Goal: Obtain resource: Obtain resource

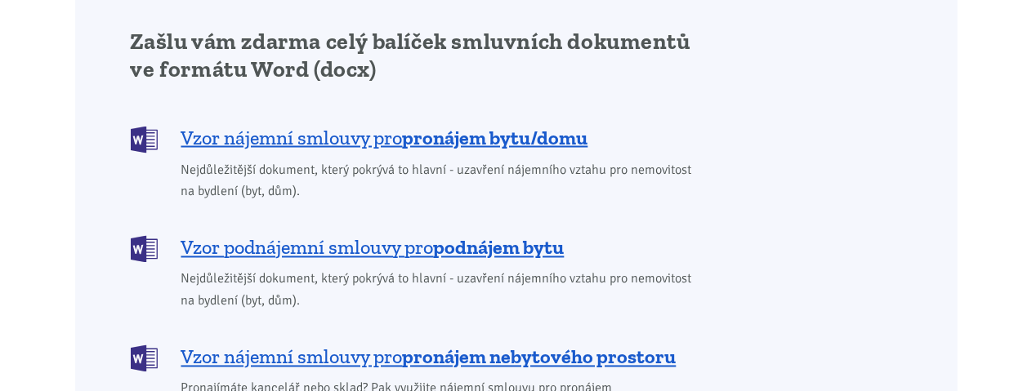
scroll to position [1350, 0]
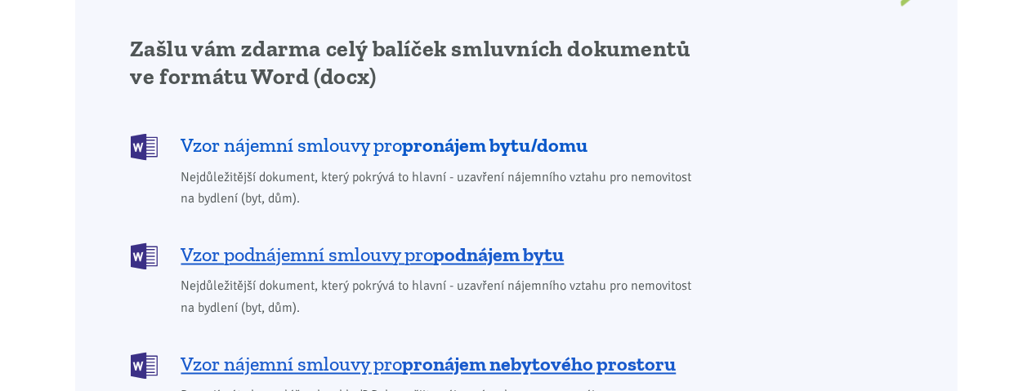
click at [519, 133] on b "pronájem bytu/domu" at bounding box center [495, 145] width 185 height 24
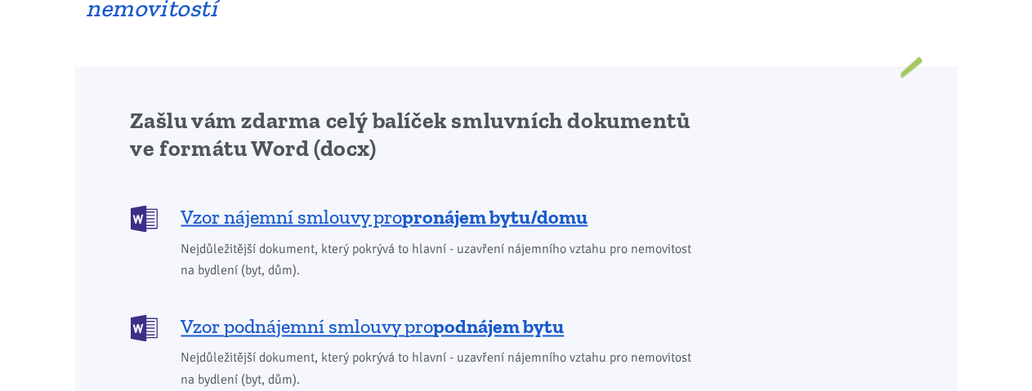
scroll to position [1333, 0]
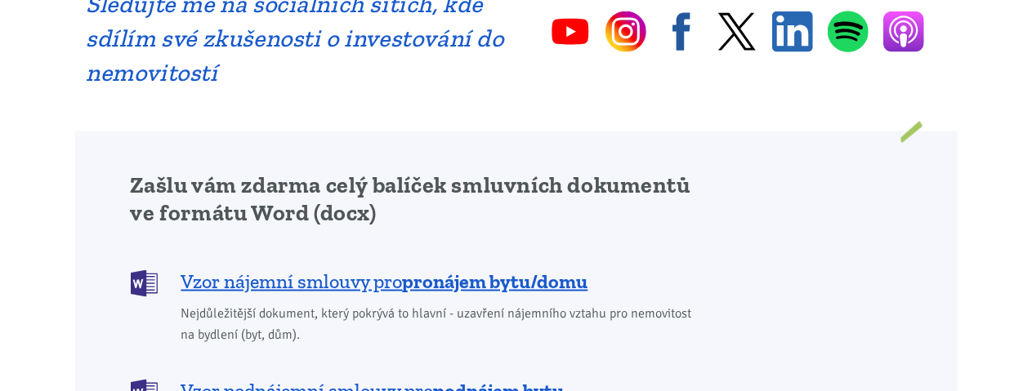
scroll to position [1234, 0]
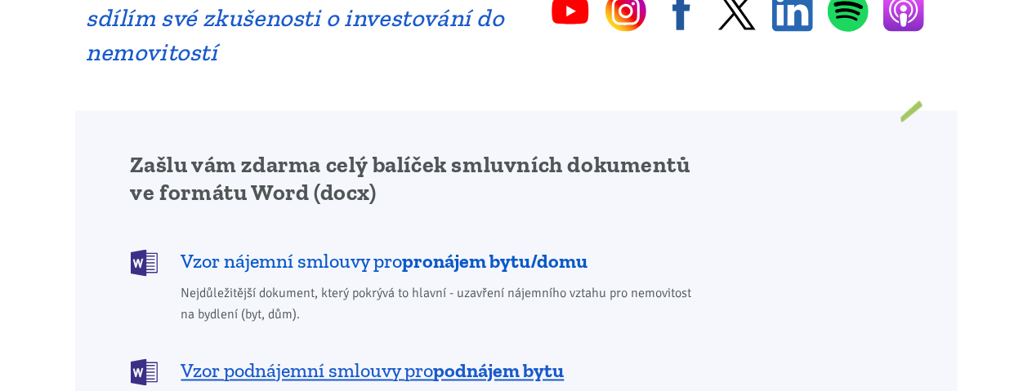
click at [495, 249] on b "pronájem bytu/domu" at bounding box center [495, 261] width 185 height 24
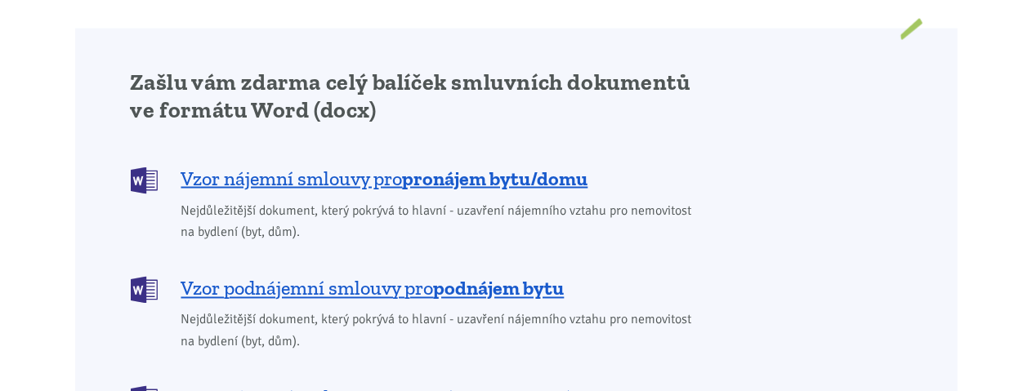
scroll to position [1306, 0]
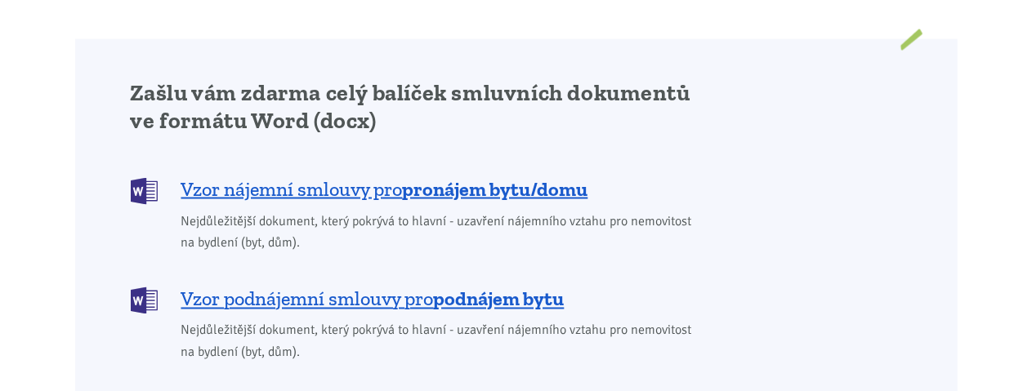
scroll to position [1234, 0]
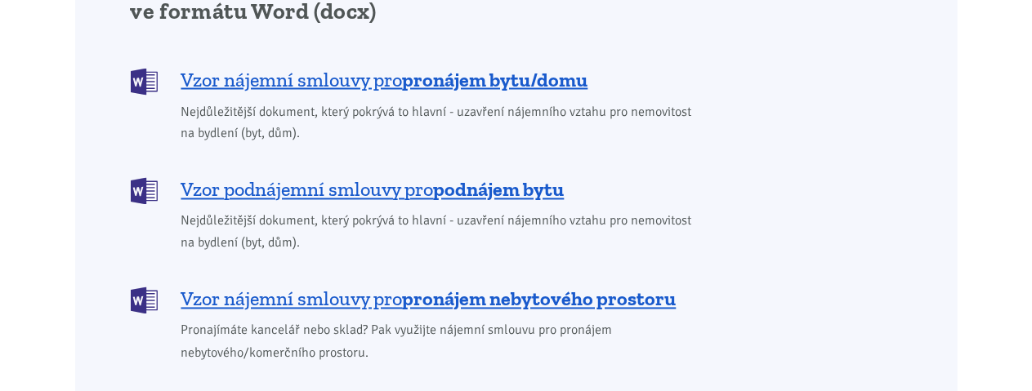
scroll to position [1416, 0]
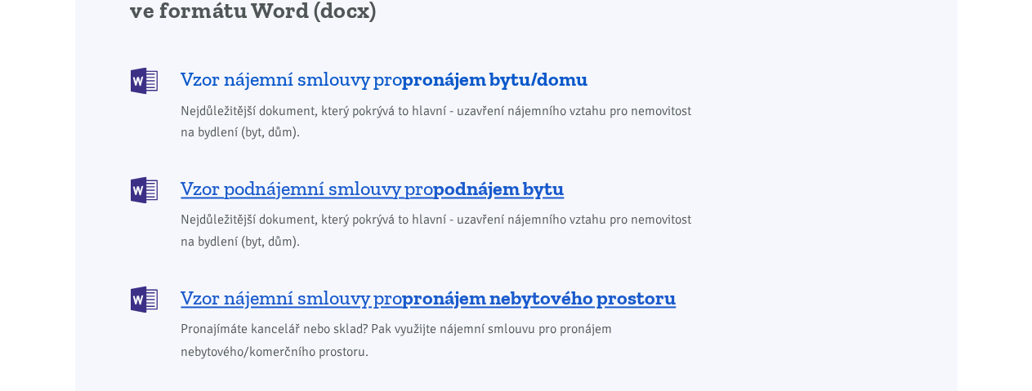
click at [197, 66] on span "Vzor nájemní smlouvy pro pronájem bytu/domu" at bounding box center [384, 79] width 407 height 26
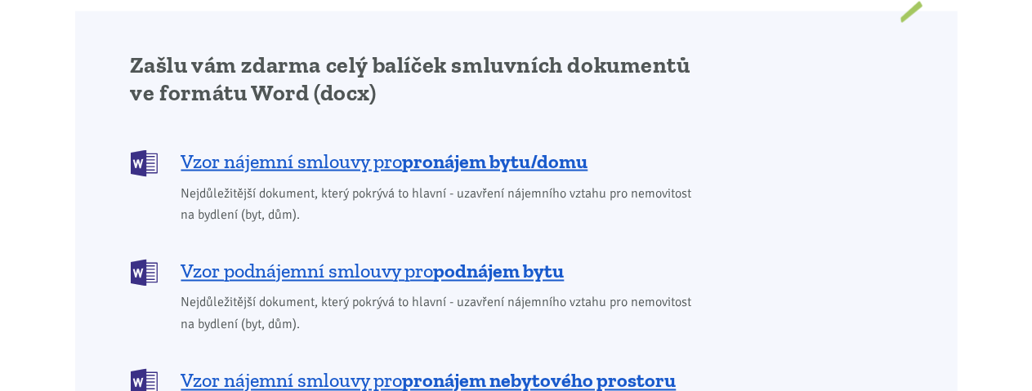
scroll to position [1340, 0]
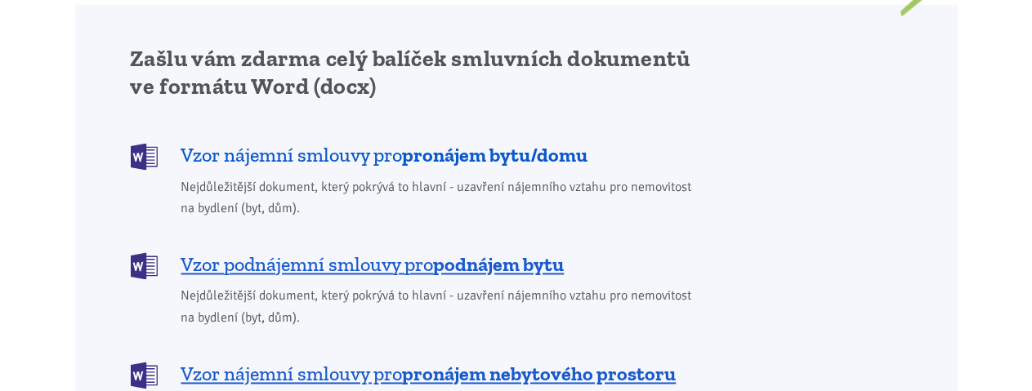
click at [454, 143] on b "pronájem bytu/domu" at bounding box center [495, 155] width 185 height 24
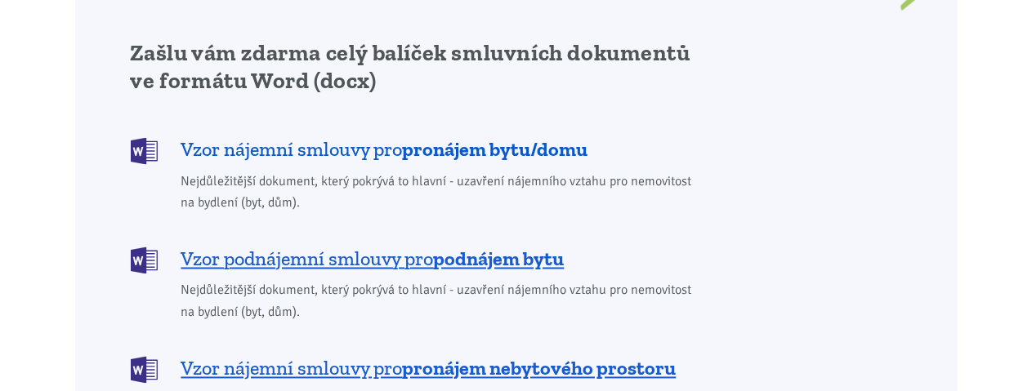
click at [454, 136] on p "Vzor nájemní smlouvy pro pronájem bytu/domu Nejdůležitější dokument, který pokr…" at bounding box center [417, 175] width 573 height 78
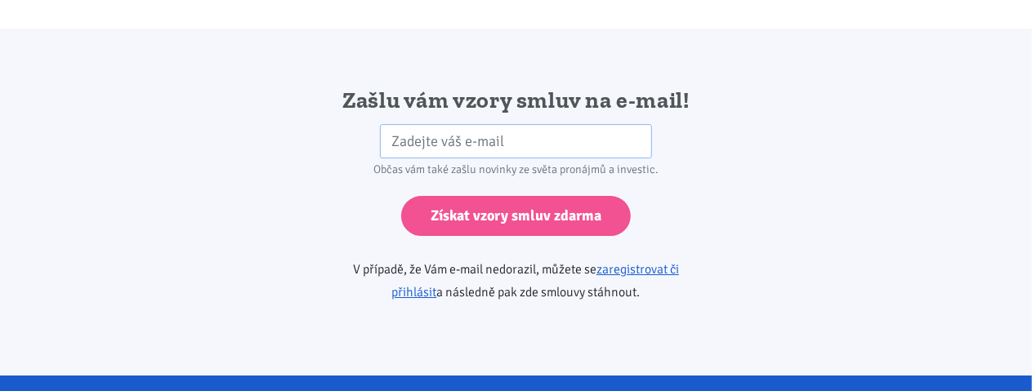
scroll to position [2729, 0]
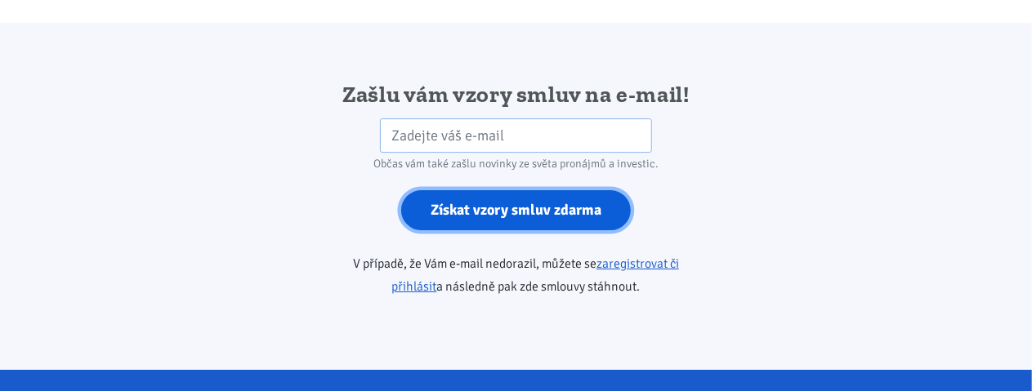
click at [503, 190] on input "Získat vzory smluv zdarma" at bounding box center [516, 210] width 230 height 40
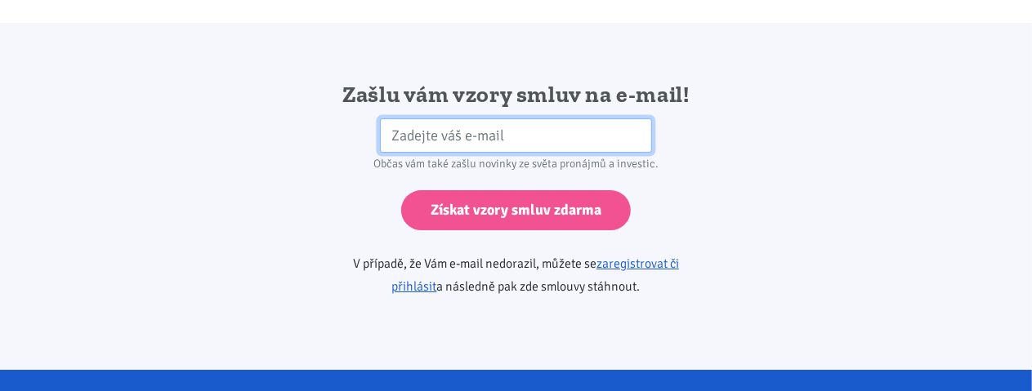
click at [397, 118] on input "email" at bounding box center [516, 135] width 272 height 35
type input "[EMAIL_ADDRESS][DOMAIN_NAME]"
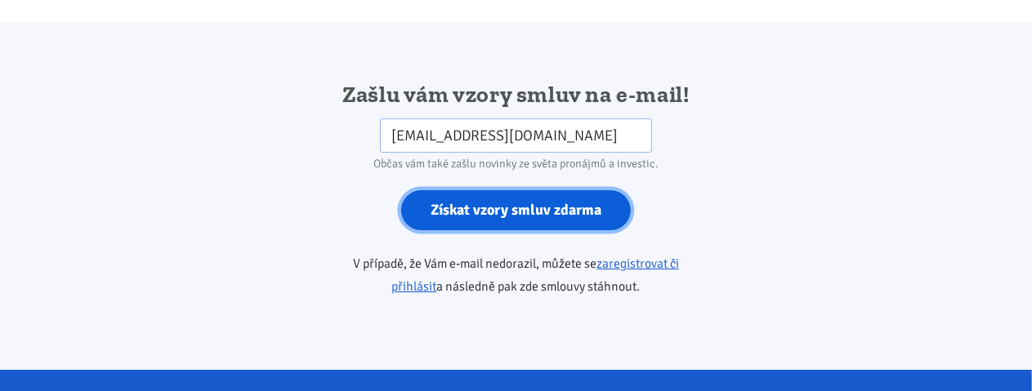
click at [476, 190] on input "Získat vzory smluv zdarma" at bounding box center [516, 210] width 230 height 40
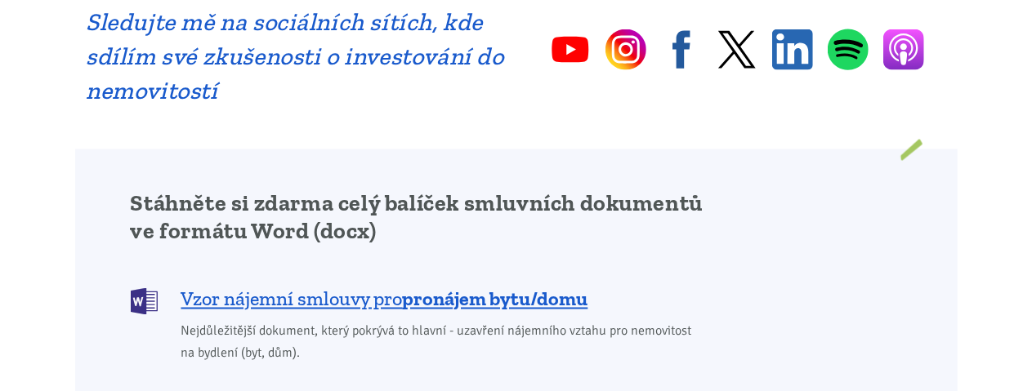
scroll to position [1254, 0]
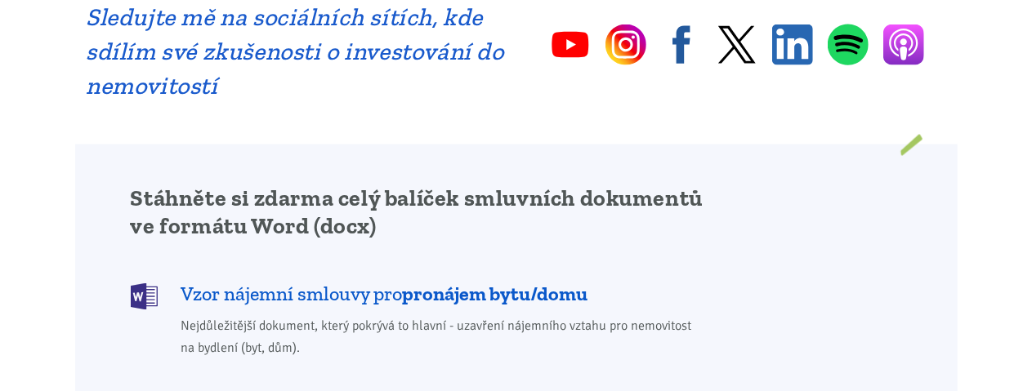
click at [436, 283] on b "pronájem bytu/domu" at bounding box center [495, 295] width 185 height 24
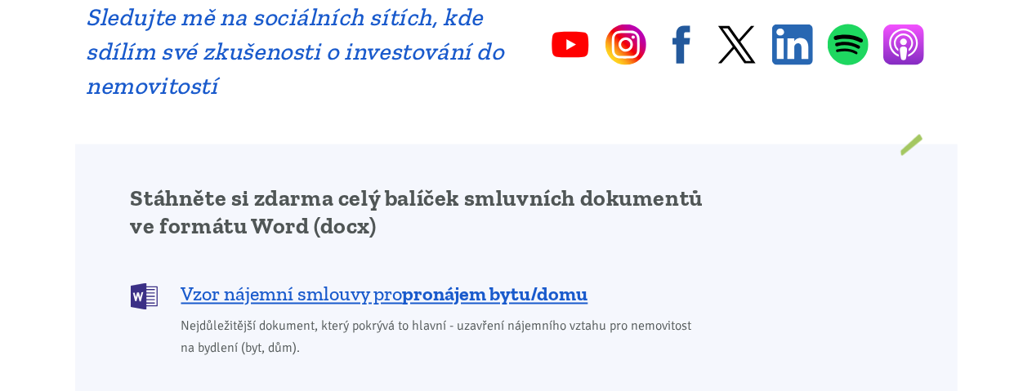
click at [689, 109] on div "Sledujte mě na sociálních sítích, kde sdílím své zkušenosti o investování do ne…" at bounding box center [516, 51] width 883 height 186
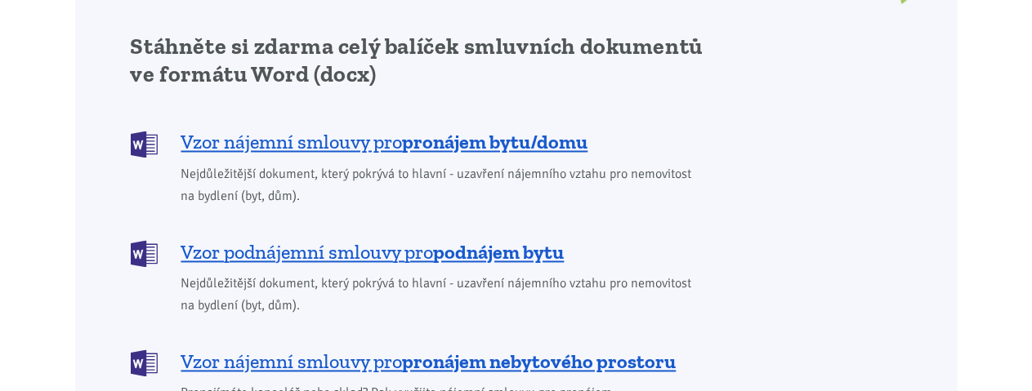
scroll to position [1297, 0]
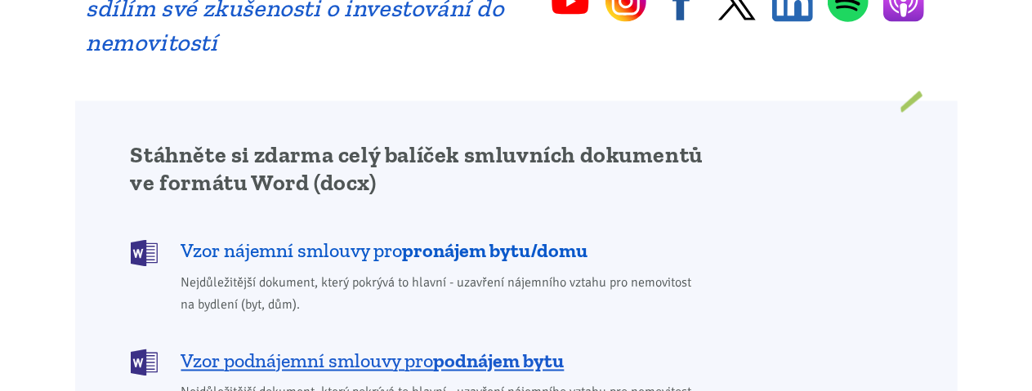
click at [474, 239] on b "pronájem bytu/domu" at bounding box center [495, 251] width 185 height 24
